Goal: Navigation & Orientation: Understand site structure

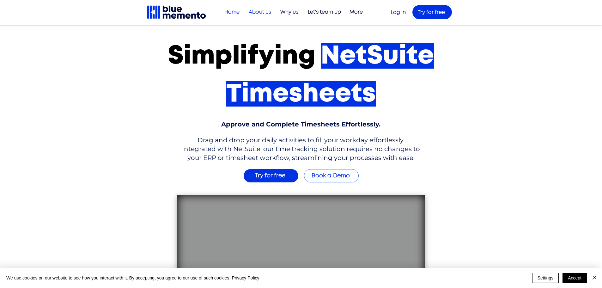
click at [257, 11] on p "About us" at bounding box center [259, 12] width 29 height 10
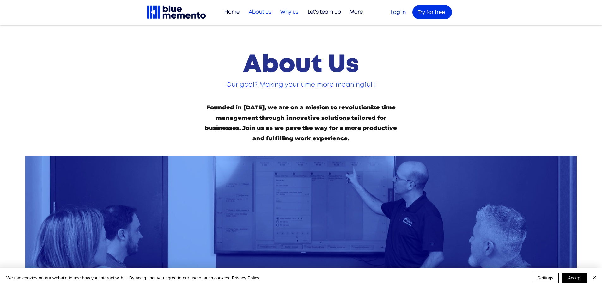
click at [291, 11] on p "Why us" at bounding box center [289, 12] width 24 height 10
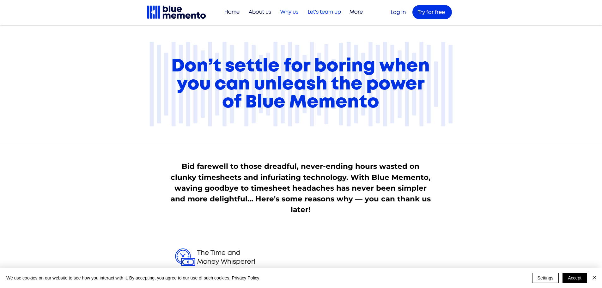
click at [331, 11] on p "Let's team up" at bounding box center [324, 12] width 39 height 10
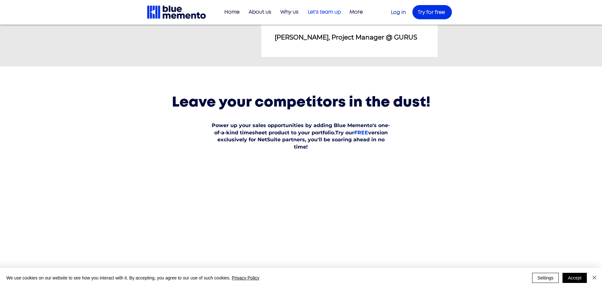
scroll to position [853, 0]
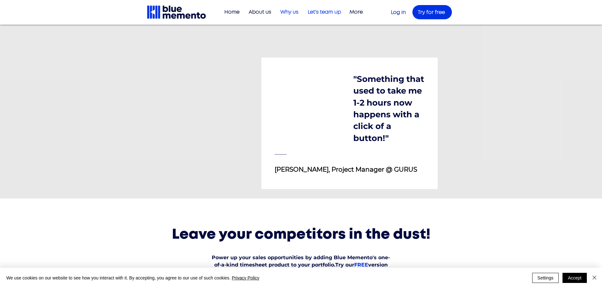
click at [290, 12] on p "Why us" at bounding box center [289, 12] width 24 height 10
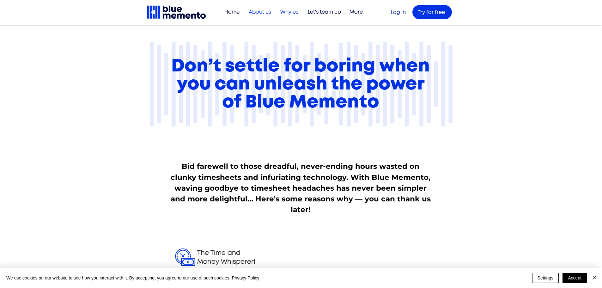
click at [259, 10] on p "About us" at bounding box center [259, 12] width 29 height 10
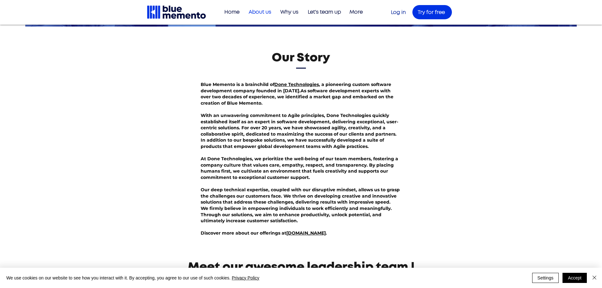
scroll to position [253, 0]
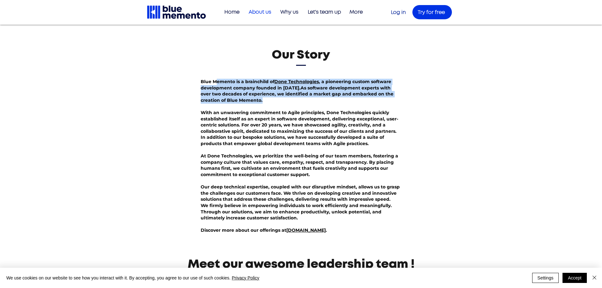
drag, startPoint x: 215, startPoint y: 81, endPoint x: 257, endPoint y: 100, distance: 45.2
click at [257, 100] on p "Blue Memento is a brainchild of Done Technologies , a pioneering custom softwar…" at bounding box center [301, 91] width 201 height 25
drag, startPoint x: 264, startPoint y: 100, endPoint x: 224, endPoint y: 81, distance: 44.5
click at [224, 81] on p "Blue Memento is a brainchild of Done Technologies , a pioneering custom softwar…" at bounding box center [301, 91] width 201 height 25
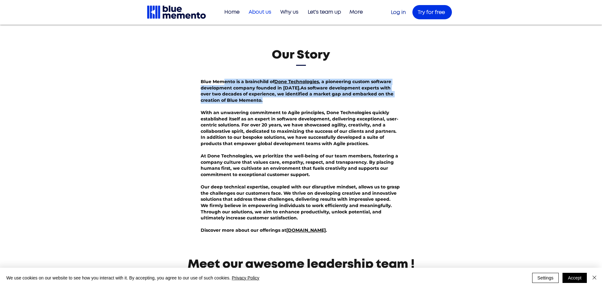
click at [224, 81] on p "Blue Memento is a brainchild of Done Technologies , a pioneering custom softwar…" at bounding box center [301, 91] width 201 height 25
drag, startPoint x: 209, startPoint y: 81, endPoint x: 243, endPoint y: 100, distance: 38.4
click at [243, 100] on p "Blue Memento is a brainchild of Done Technologies , a pioneering custom softwar…" at bounding box center [301, 91] width 201 height 25
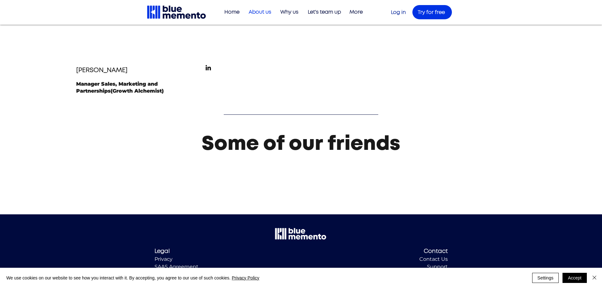
scroll to position [827, 0]
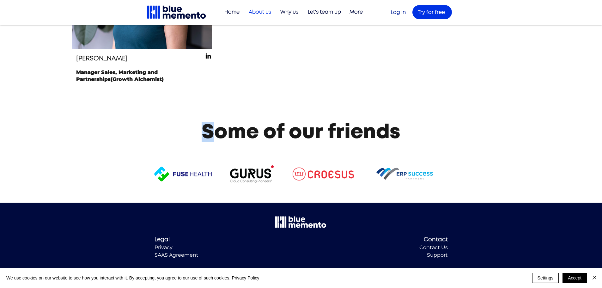
drag, startPoint x: 210, startPoint y: 129, endPoint x: 467, endPoint y: 183, distance: 262.8
click at [467, 183] on section "Some of our friends" at bounding box center [301, 154] width 602 height 98
click at [449, 156] on div at bounding box center [301, 154] width 602 height 98
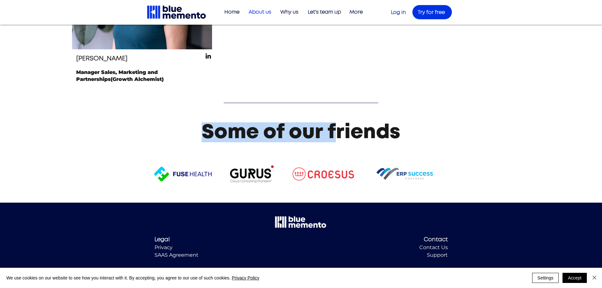
drag, startPoint x: 440, startPoint y: 166, endPoint x: 333, endPoint y: 122, distance: 115.6
click at [333, 122] on section "Some of our friends" at bounding box center [301, 154] width 602 height 98
click at [333, 122] on span "Some of our friends" at bounding box center [301, 132] width 199 height 20
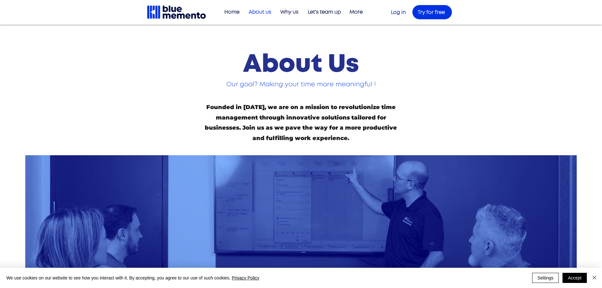
scroll to position [0, 0]
click at [233, 12] on p "Home" at bounding box center [231, 12] width 21 height 10
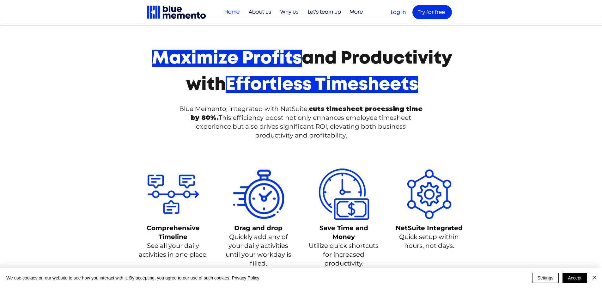
scroll to position [316, 0]
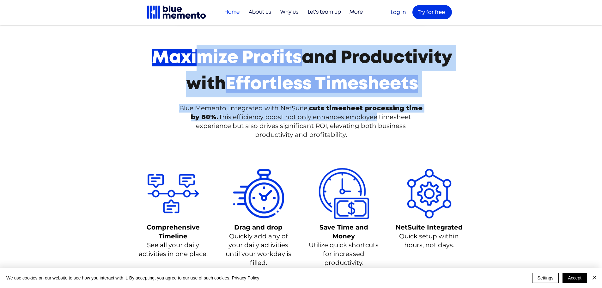
drag, startPoint x: 230, startPoint y: 64, endPoint x: 378, endPoint y: 116, distance: 156.8
click at [378, 116] on div "Maximize Profits and Productivity with Effortless Timesheets Blue Memento, inte…" at bounding box center [301, 88] width 602 height 119
click at [378, 116] on span "This efficiency boost not only enhances employee timesheet experience but also …" at bounding box center [303, 125] width 215 height 25
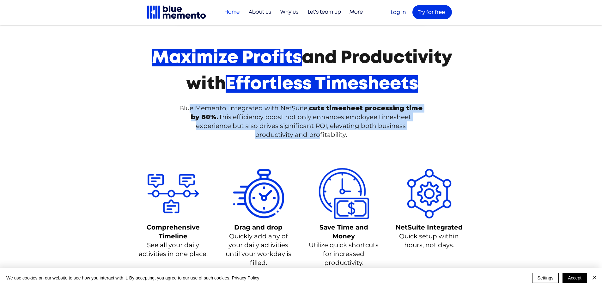
drag, startPoint x: 191, startPoint y: 108, endPoint x: 318, endPoint y: 136, distance: 130.1
click at [318, 136] on span "Blue Memento, integrated with NetSuite, cuts timesheet processing time by 80%. …" at bounding box center [300, 121] width 243 height 34
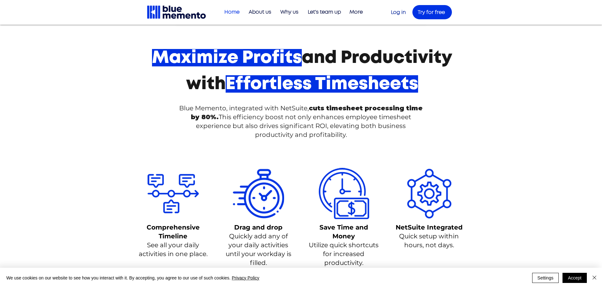
click at [337, 134] on span "This efficiency boost not only enhances employee timesheet experience but also …" at bounding box center [303, 125] width 215 height 25
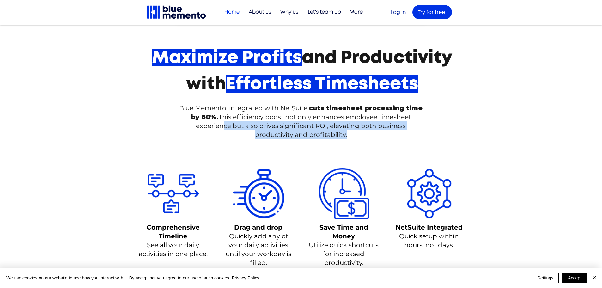
drag, startPoint x: 356, startPoint y: 136, endPoint x: 225, endPoint y: 122, distance: 131.5
click at [225, 122] on p "Blue Memento, integrated with NetSuite, cuts timesheet processing time by 80%. …" at bounding box center [301, 121] width 247 height 35
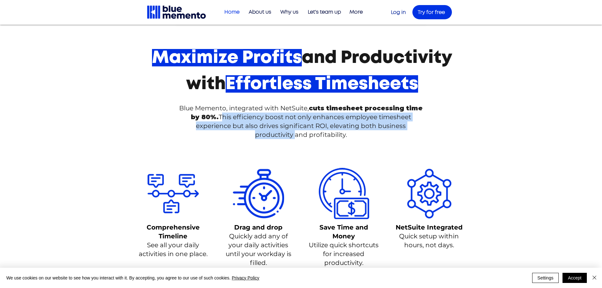
drag, startPoint x: 225, startPoint y: 118, endPoint x: 296, endPoint y: 135, distance: 73.3
click at [296, 135] on span "This efficiency boost not only enhances employee timesheet experience but also …" at bounding box center [303, 125] width 215 height 25
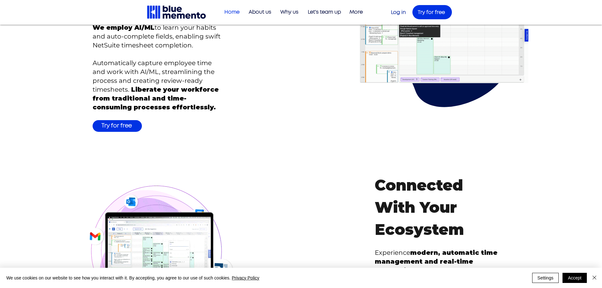
scroll to position [1264, 0]
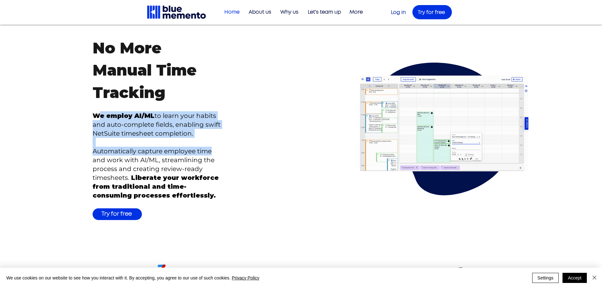
drag, startPoint x: 100, startPoint y: 105, endPoint x: 215, endPoint y: 144, distance: 122.0
click at [215, 144] on div "We employ AI/ML to learn your habits and auto-complete fields, enabling swift N…" at bounding box center [159, 155] width 132 height 88
click at [215, 147] on p "Automatically capture employee time and work with AI/ML, streamlining the proce…" at bounding box center [159, 173] width 132 height 53
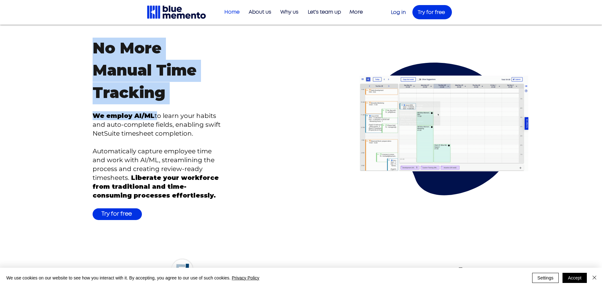
drag, startPoint x: 227, startPoint y: 143, endPoint x: 156, endPoint y: 106, distance: 80.6
click at [156, 106] on div "No More Manual Time Tracking We employ AI/ML to learn your habits and auto-comp…" at bounding box center [160, 131] width 282 height 187
click at [156, 112] on span "We employ AI/ML to learn your habits and auto-complete fields, enabling swift N…" at bounding box center [157, 124] width 128 height 25
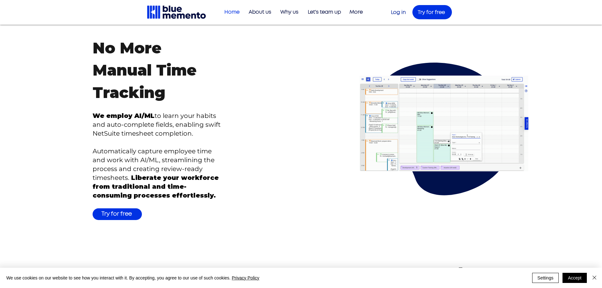
drag, startPoint x: 113, startPoint y: 109, endPoint x: 201, endPoint y: 127, distance: 89.2
click at [201, 127] on p "We employ AI/ML to learn your habits and auto-complete fields, enabling swift N…" at bounding box center [159, 124] width 132 height 27
drag, startPoint x: 203, startPoint y: 126, endPoint x: 175, endPoint y: 158, distance: 42.3
click at [175, 158] on div "We employ AI/ML to learn your habits and auto-complete fields, enabling swift N…" at bounding box center [159, 155] width 132 height 88
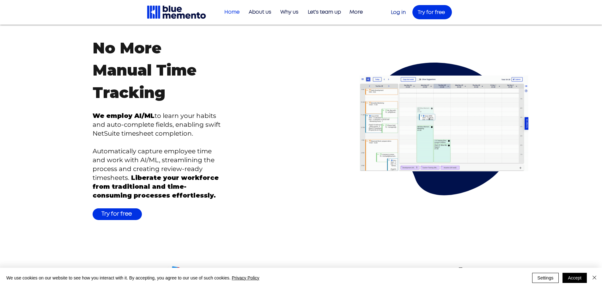
click at [175, 158] on span "Automatically capture employee time and work with AI/ML, streamlining the proce…" at bounding box center [156, 173] width 126 height 52
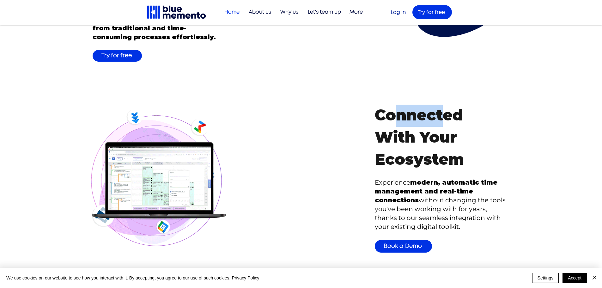
scroll to position [1422, 0]
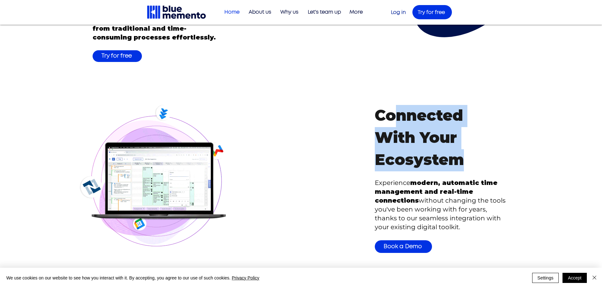
drag, startPoint x: 391, startPoint y: 74, endPoint x: 470, endPoint y: 148, distance: 108.0
click at [470, 148] on h3 "Connected With Your Ecosystem" at bounding box center [441, 138] width 132 height 67
drag, startPoint x: 378, startPoint y: 171, endPoint x: 470, endPoint y: 218, distance: 103.4
click at [470, 218] on p "Experience modern, automatic time management and real-time connections without …" at bounding box center [441, 204] width 132 height 53
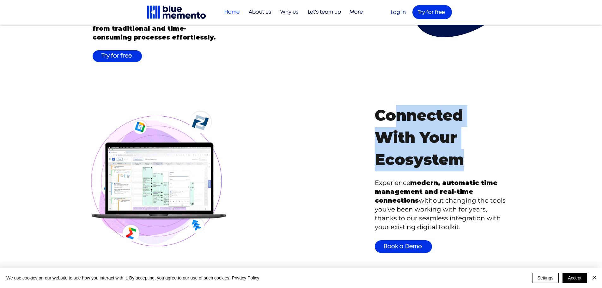
click at [470, 218] on p "Experience modern, automatic time management and real-time connections without …" at bounding box center [441, 204] width 132 height 53
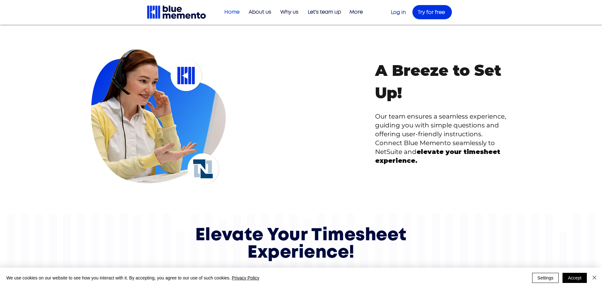
scroll to position [1706, 0]
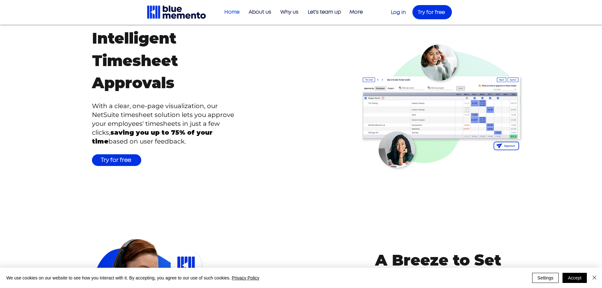
drag, startPoint x: 118, startPoint y: 124, endPoint x: 221, endPoint y: 129, distance: 103.4
click at [221, 129] on p "With a clear, one-page visualization, our NetSuite timesheet solution lets you …" at bounding box center [164, 123] width 144 height 44
drag, startPoint x: 201, startPoint y: 130, endPoint x: 116, endPoint y: 123, distance: 85.3
click at [116, 123] on p "With a clear, one-page visualization, our NetSuite timesheet solution lets you …" at bounding box center [164, 123] width 144 height 44
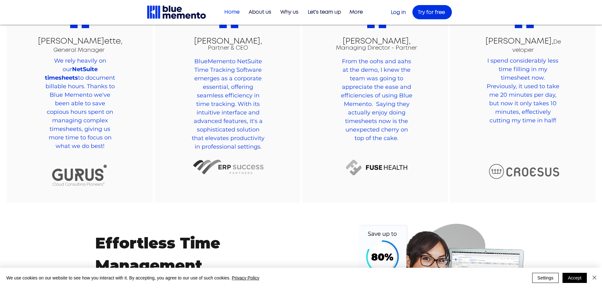
scroll to position [746, 0]
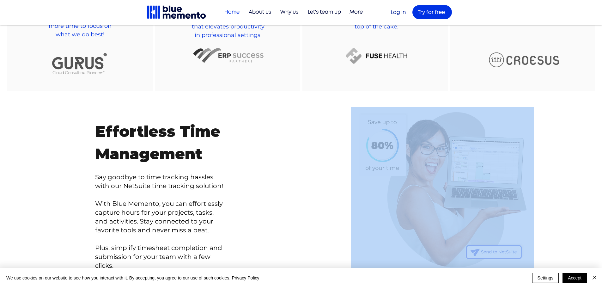
drag, startPoint x: 342, startPoint y: 108, endPoint x: 545, endPoint y: 201, distance: 223.7
click at [545, 201] on div "Effortless Time Management Say goodbye to time tracking hassles with our NetSui…" at bounding box center [301, 206] width 564 height 230
click at [553, 179] on div at bounding box center [442, 206] width 282 height 192
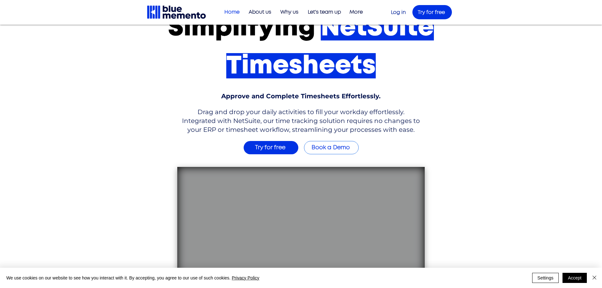
scroll to position [0, 0]
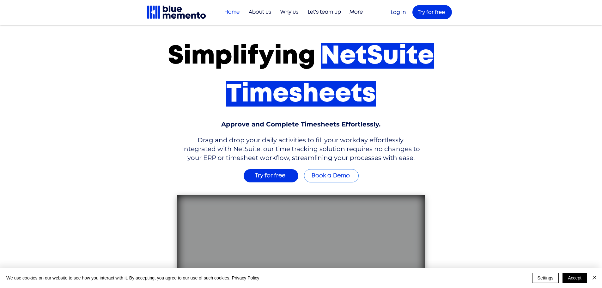
click at [231, 10] on p "Home" at bounding box center [231, 12] width 21 height 10
click at [258, 10] on p "About us" at bounding box center [259, 12] width 29 height 10
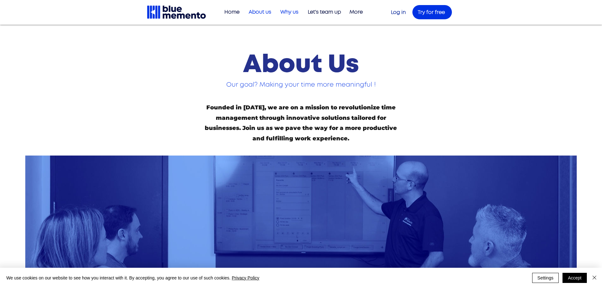
click at [295, 11] on p "Why us" at bounding box center [289, 12] width 24 height 10
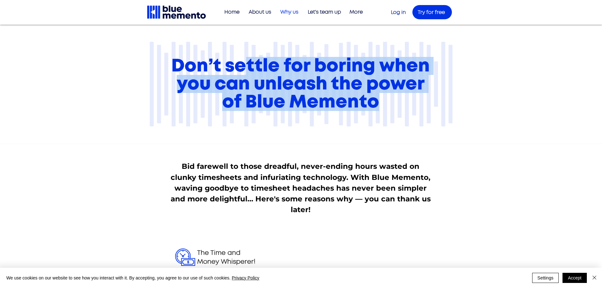
drag, startPoint x: 241, startPoint y: 64, endPoint x: 402, endPoint y: 106, distance: 167.1
click at [402, 106] on h2 "Don’t settle for boring when you can unleash the power of Blue Memento" at bounding box center [301, 84] width 262 height 54
drag, startPoint x: 362, startPoint y: 101, endPoint x: 241, endPoint y: 70, distance: 124.5
click at [241, 70] on span "Don’t settle for boring when you can unleash the power of Blue Memento" at bounding box center [300, 84] width 258 height 54
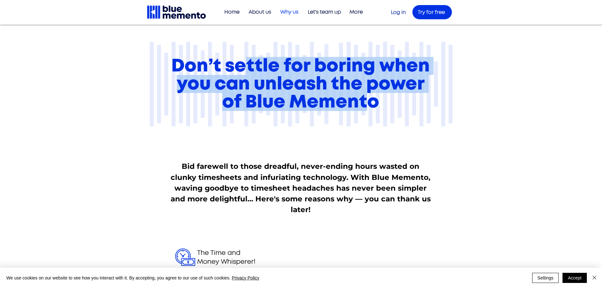
click at [241, 70] on span "Don’t settle for boring when you can unleash the power of Blue Memento" at bounding box center [300, 84] width 258 height 54
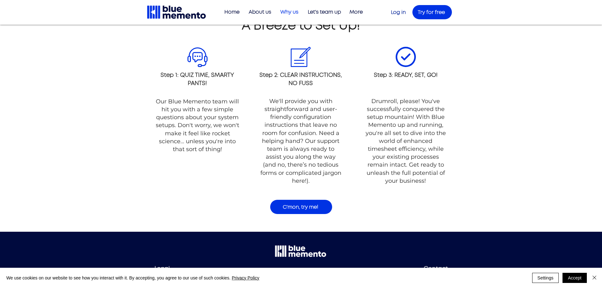
scroll to position [614, 0]
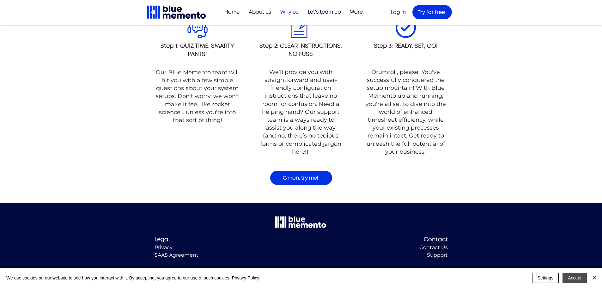
click at [575, 278] on button "Accept" at bounding box center [574, 278] width 24 height 10
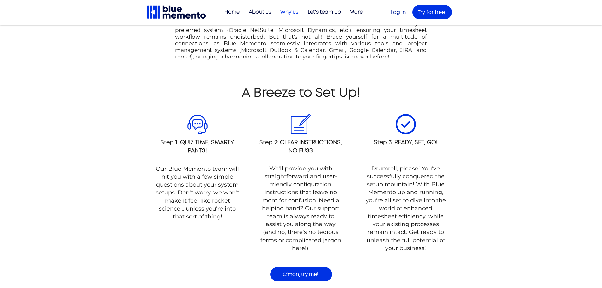
scroll to position [551, 0]
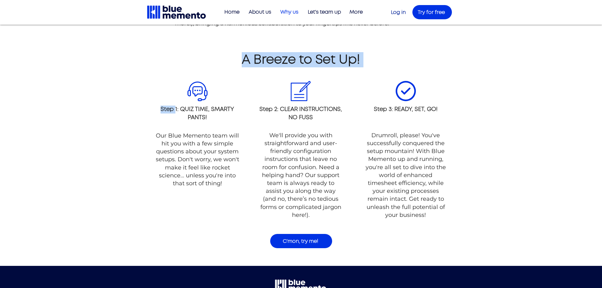
drag, startPoint x: 176, startPoint y: 106, endPoint x: 224, endPoint y: 124, distance: 51.7
click at [224, 124] on section "A Breeze to Set Up! #comp-linakjb7 svg [data-color="1"] {fill: #0032E3;} Step 1…" at bounding box center [301, 155] width 602 height 221
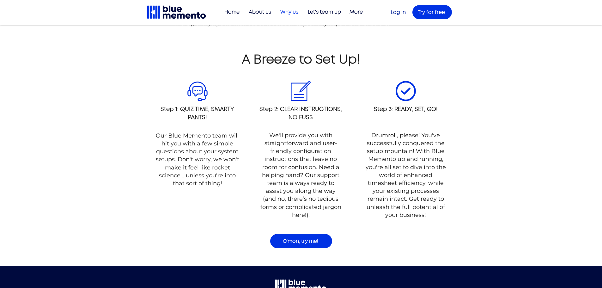
click at [221, 118] on h3 "Step 1: QUIZ TIME, SMARTY PANTS!" at bounding box center [197, 114] width 83 height 16
drag, startPoint x: 210, startPoint y: 114, endPoint x: 177, endPoint y: 108, distance: 33.4
click at [177, 108] on h3 "Step 1: QUIZ TIME, SMARTY PANTS!" at bounding box center [197, 114] width 83 height 16
drag, startPoint x: 158, startPoint y: 135, endPoint x: 228, endPoint y: 183, distance: 85.0
click at [228, 183] on p "Our Blue Memento team will hit you with a few simple questions about your syste…" at bounding box center [197, 160] width 83 height 56
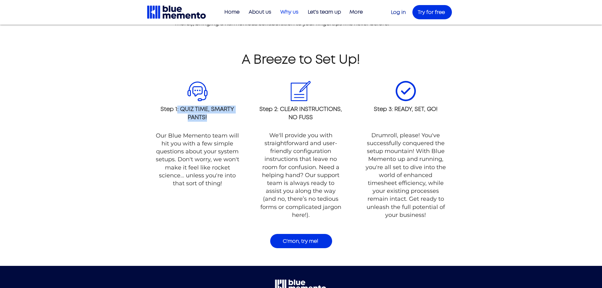
click at [228, 183] on p "Our Blue Memento team will hit you with a few simple questions about your syste…" at bounding box center [197, 160] width 83 height 56
drag, startPoint x: 231, startPoint y: 182, endPoint x: 213, endPoint y: 160, distance: 28.5
click at [213, 160] on p "Our Blue Memento team will hit you with a few simple questions about your syste…" at bounding box center [197, 160] width 83 height 56
click at [213, 160] on span "Our Blue Memento team will hit you with a few simple questions about your syste…" at bounding box center [197, 159] width 83 height 55
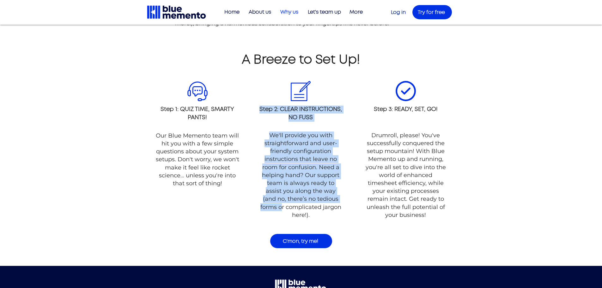
drag, startPoint x: 259, startPoint y: 106, endPoint x: 337, endPoint y: 198, distance: 120.8
click at [337, 198] on div "A Breeze to Set Up! #comp-linakjb7 svg [data-color="1"] {fill: #0032E3;} Step 1…" at bounding box center [301, 155] width 602 height 221
click at [337, 198] on span "We'll provide you with straightforward and user-friendly configuration instruct…" at bounding box center [300, 175] width 81 height 87
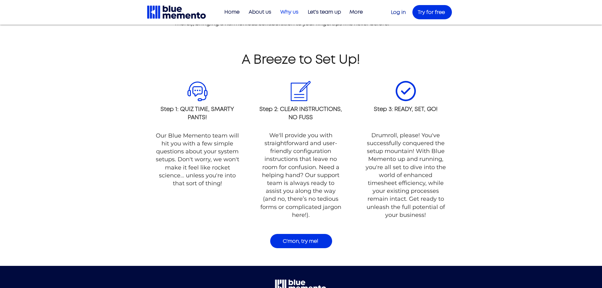
click at [338, 207] on span "We'll provide you with straightforward and user-friendly configuration instruct…" at bounding box center [300, 175] width 81 height 87
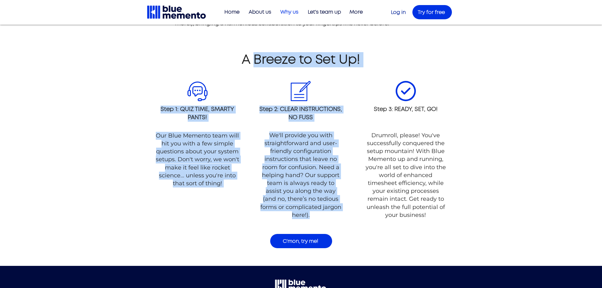
drag, startPoint x: 338, startPoint y: 207, endPoint x: 265, endPoint y: 61, distance: 163.0
click at [265, 61] on div "A Breeze to Set Up! #comp-linakjb7 svg [data-color="1"] {fill: #0032E3;} Step 1…" at bounding box center [301, 155] width 602 height 221
click at [265, 61] on span "A Breeze to Set Up!" at bounding box center [301, 59] width 118 height 13
drag, startPoint x: 257, startPoint y: 61, endPoint x: 334, endPoint y: 209, distance: 167.2
click at [334, 209] on div "A Breeze to Set Up! #comp-linakjb7 svg [data-color="1"] {fill: #0032E3;} Step 1…" at bounding box center [301, 155] width 602 height 221
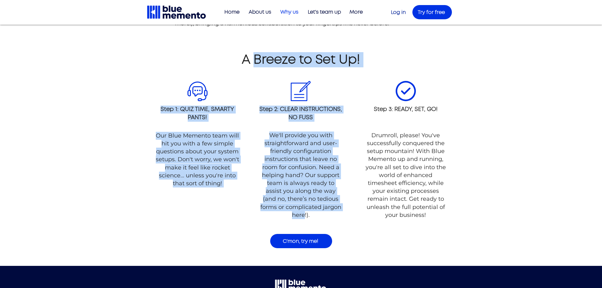
click at [334, 209] on span "We'll provide you with straightforward and user-friendly configuration instruct…" at bounding box center [300, 175] width 81 height 87
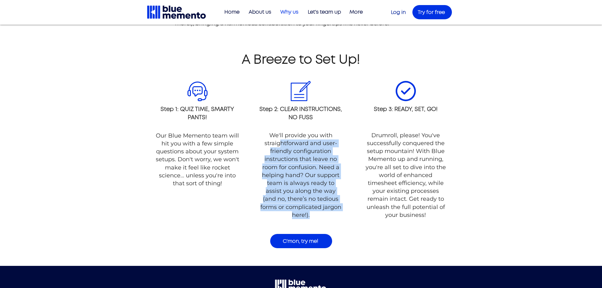
drag, startPoint x: 342, startPoint y: 209, endPoint x: 279, endPoint y: 143, distance: 90.5
click at [279, 143] on p "We'll provide you with straightforward and user-friendly configuration instruct…" at bounding box center [300, 175] width 83 height 88
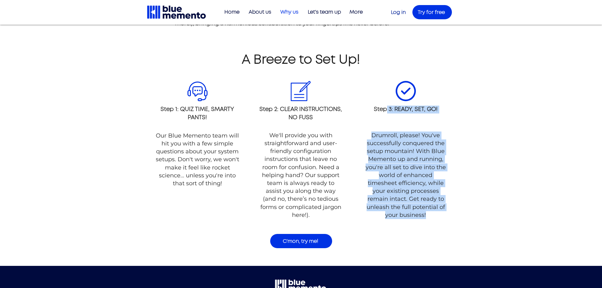
drag, startPoint x: 385, startPoint y: 108, endPoint x: 431, endPoint y: 211, distance: 112.6
click at [431, 211] on div "A Breeze to Set Up! #comp-linakjb7 svg [data-color="1"] {fill: #0032E3;} Step 1…" at bounding box center [301, 155] width 602 height 221
click at [431, 211] on p "Drumroll, please! You've successfully conquered the setup mountain! With Blue M…" at bounding box center [405, 175] width 83 height 88
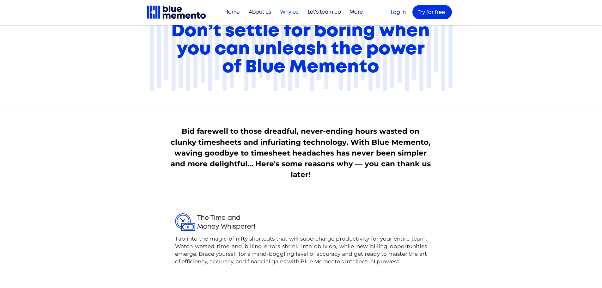
scroll to position [0, 0]
